Goal: Transaction & Acquisition: Purchase product/service

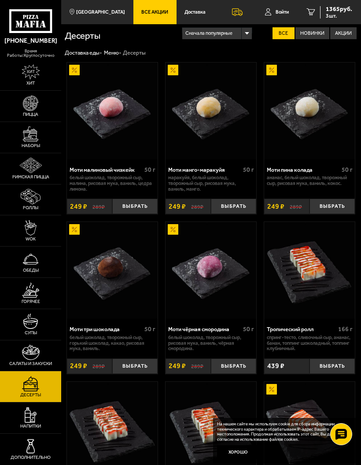
click at [341, 11] on span "1365 руб." at bounding box center [339, 9] width 26 height 6
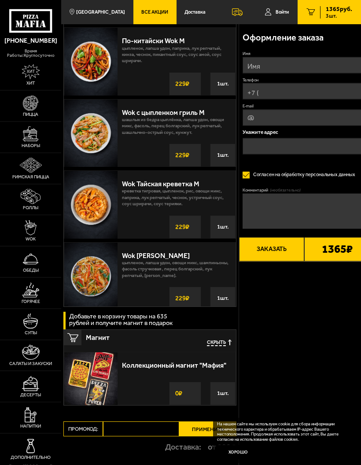
scroll to position [519, 0]
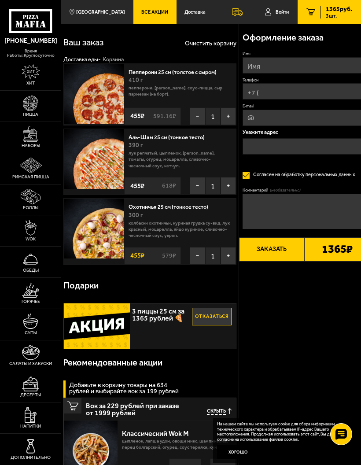
click at [185, 13] on span "Доставка" at bounding box center [195, 12] width 21 height 5
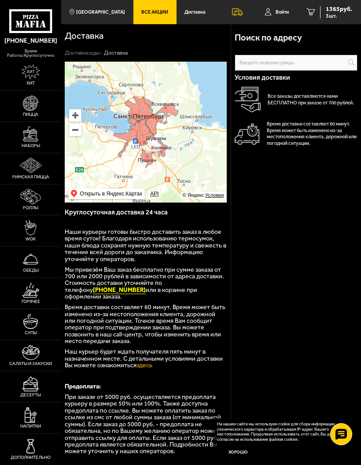
click at [154, 13] on span "Все Акции" at bounding box center [154, 12] width 27 height 5
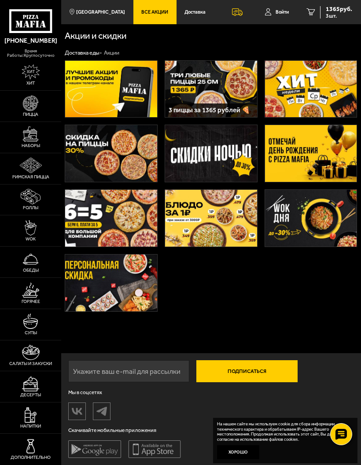
click at [221, 78] on img at bounding box center [211, 89] width 92 height 57
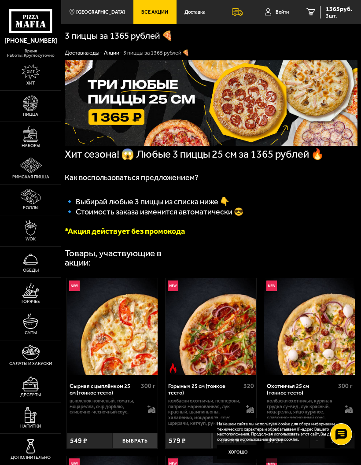
click at [340, 11] on span "1365 руб." at bounding box center [339, 9] width 26 height 6
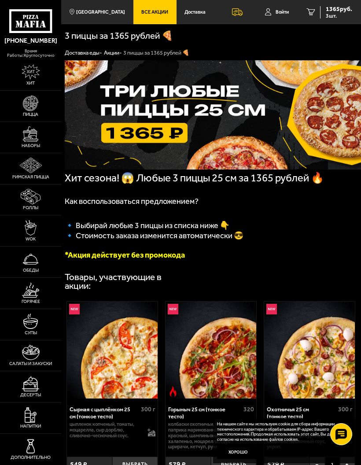
click at [151, 12] on span "Все Акции" at bounding box center [154, 12] width 27 height 5
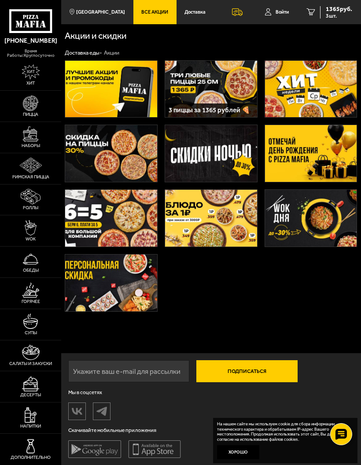
click at [123, 89] on img at bounding box center [111, 89] width 92 height 57
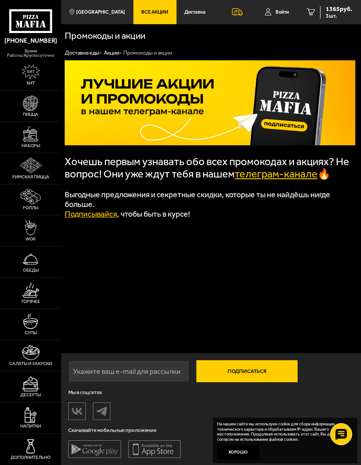
click at [282, 173] on link "телеграм-канале" at bounding box center [276, 174] width 83 height 12
click at [237, 8] on icon at bounding box center [237, 11] width 11 height 7
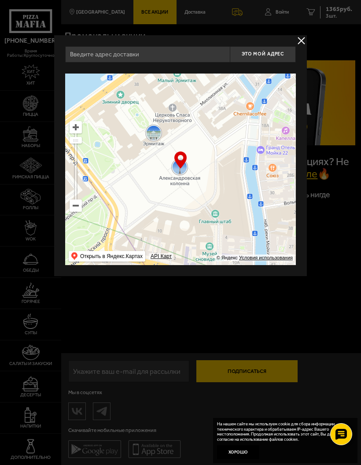
click at [301, 37] on button "delivery type" at bounding box center [301, 40] width 11 height 11
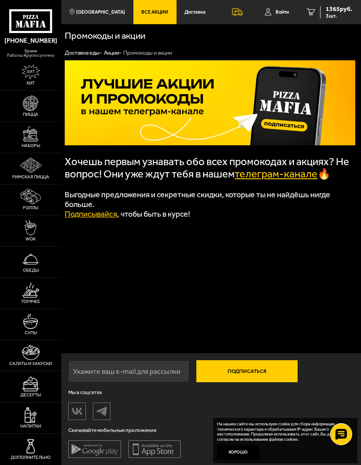
click at [202, 10] on link "Доставка" at bounding box center [195, 12] width 37 height 24
